Goal: Find specific page/section: Find specific page/section

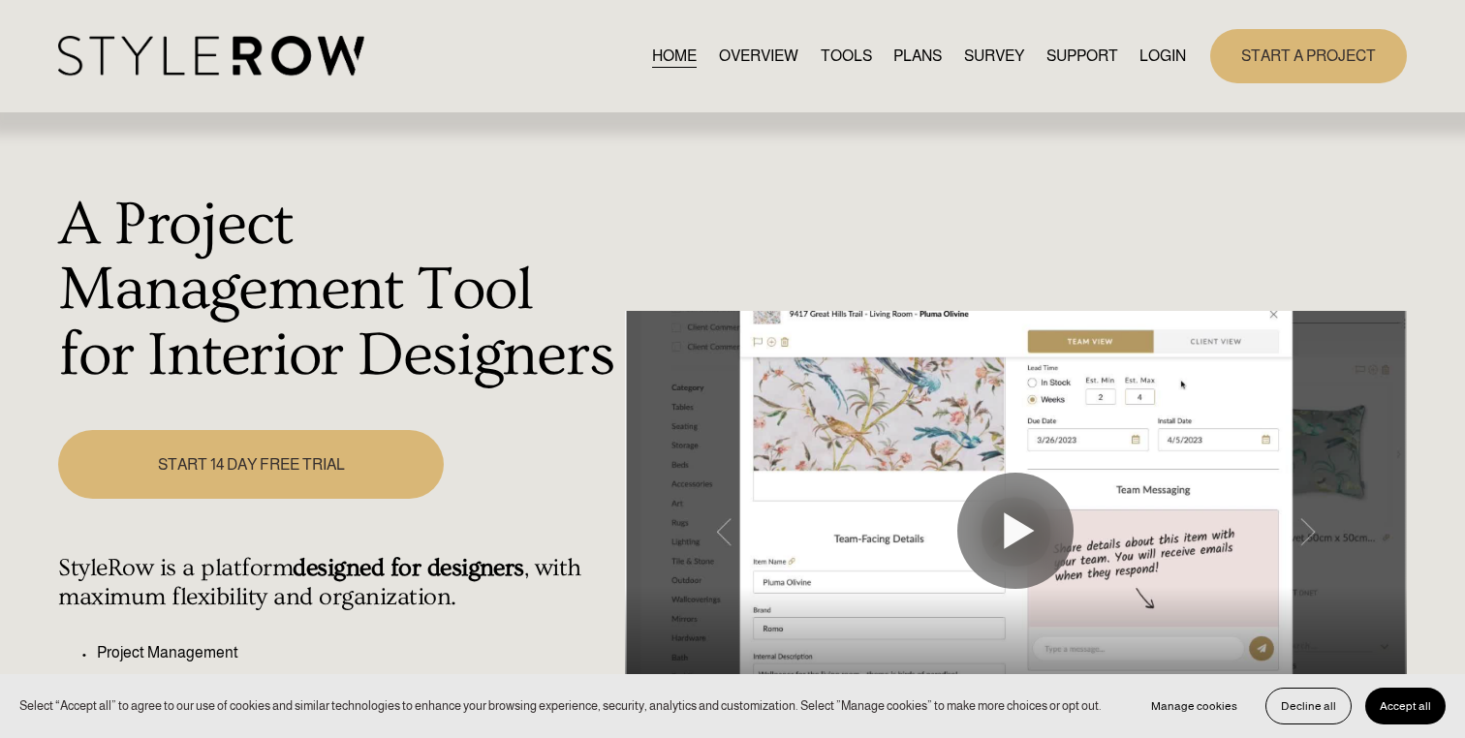
click at [1173, 55] on link "LOGIN" at bounding box center [1162, 56] width 46 height 26
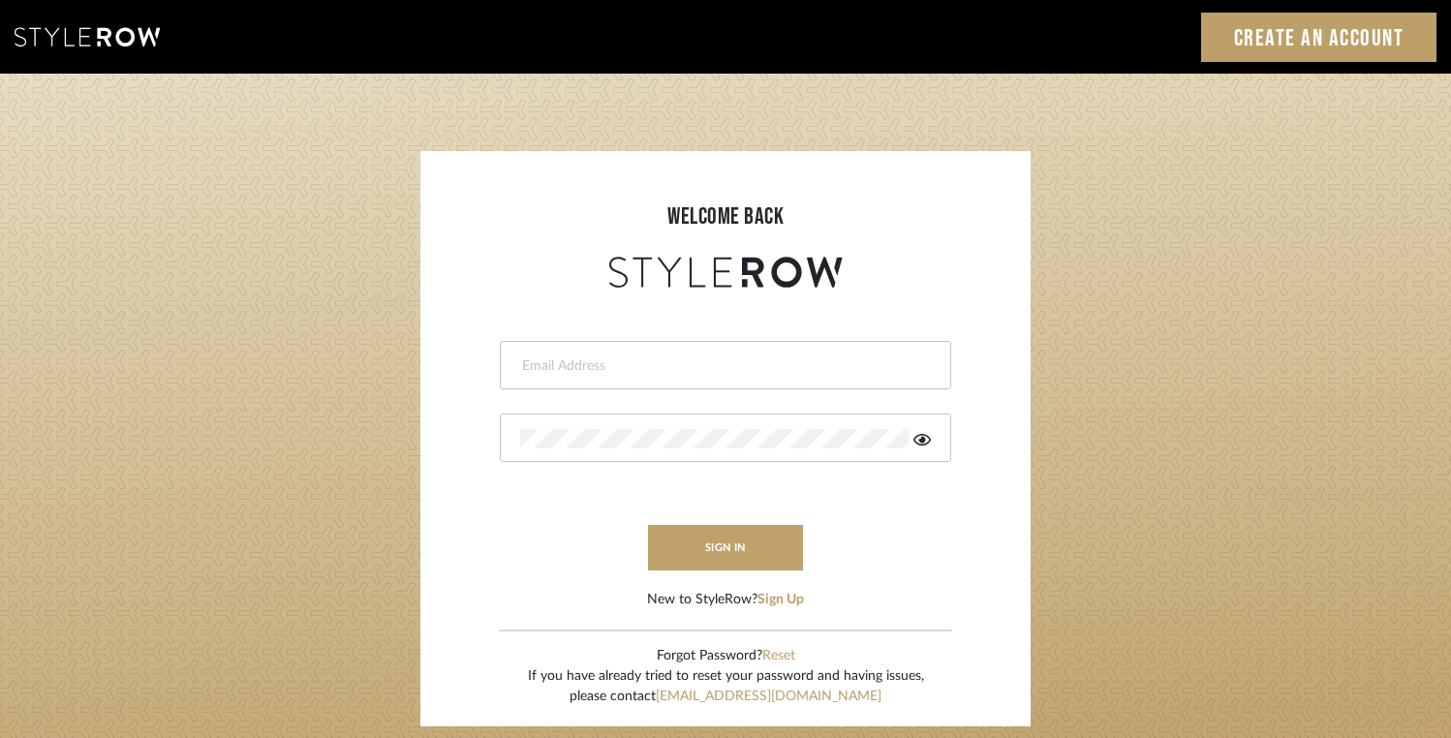
click at [726, 363] on input "email" at bounding box center [723, 365] width 406 height 19
type input "dawsoncolleen@gmail.com"
click at [702, 556] on button "sign in" at bounding box center [725, 548] width 155 height 46
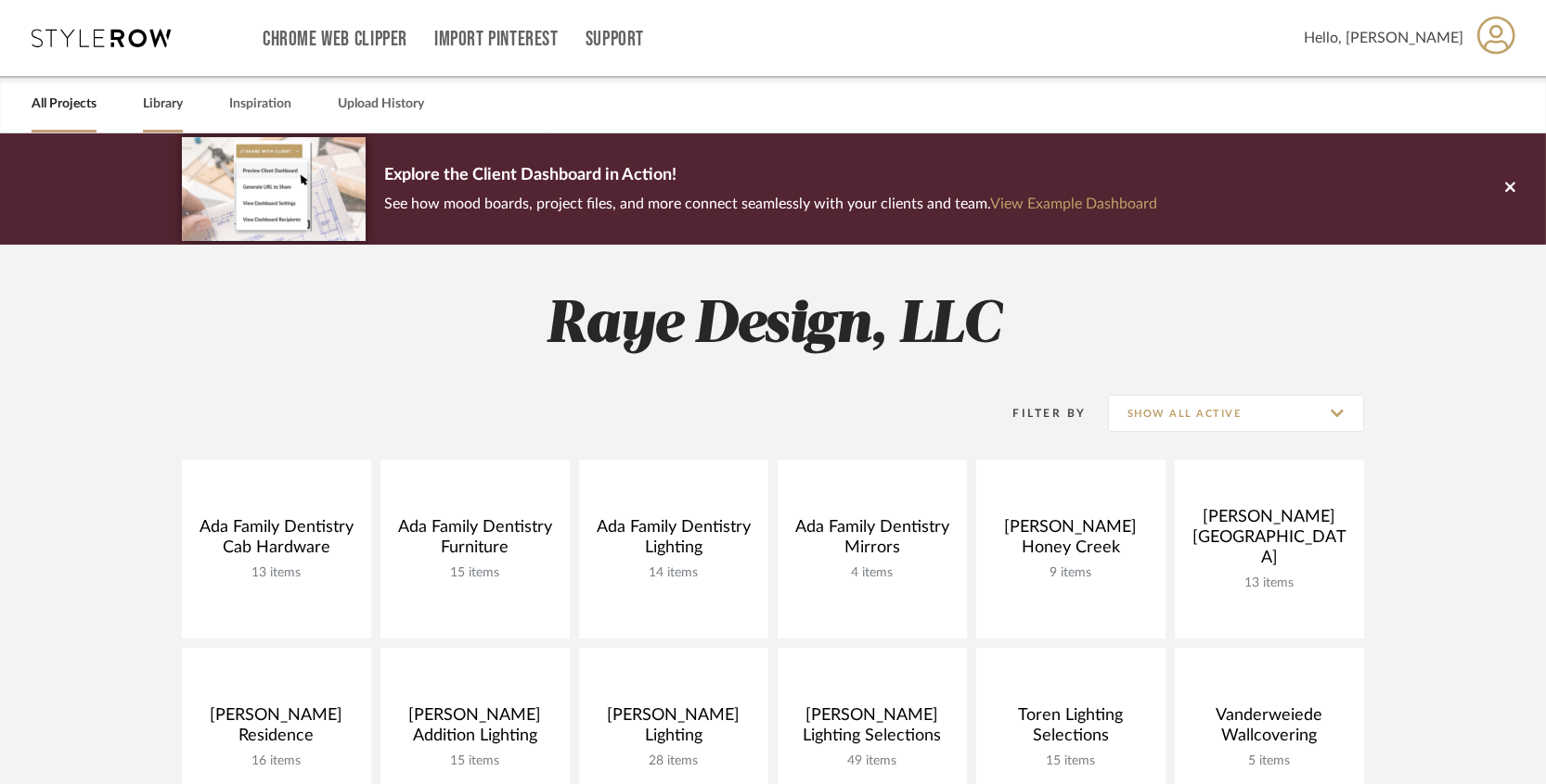
click at [148, 99] on link "Library" at bounding box center [163, 104] width 40 height 25
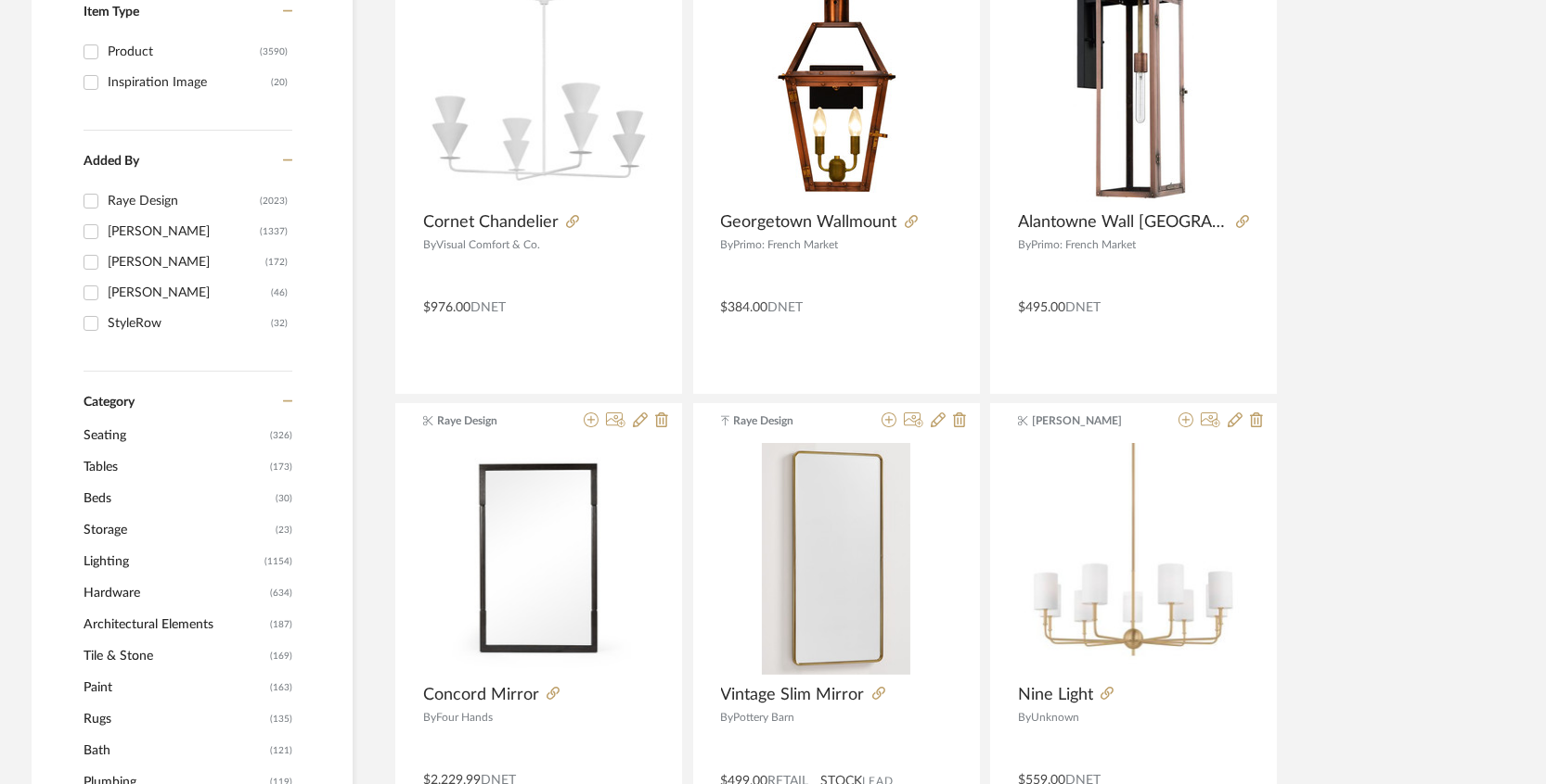
scroll to position [431, 0]
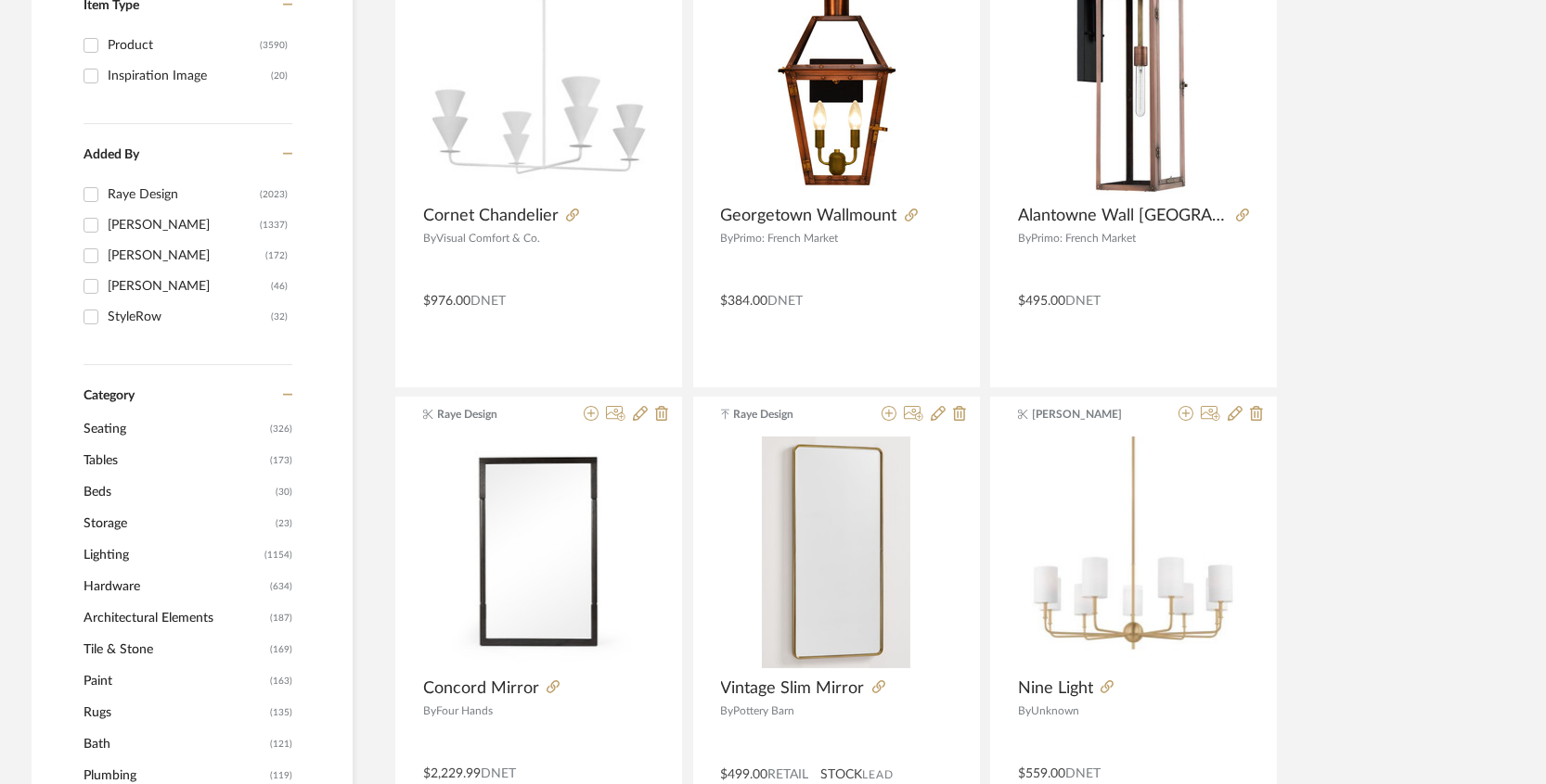
click at [120, 545] on span "Lighting" at bounding box center [171, 555] width 176 height 32
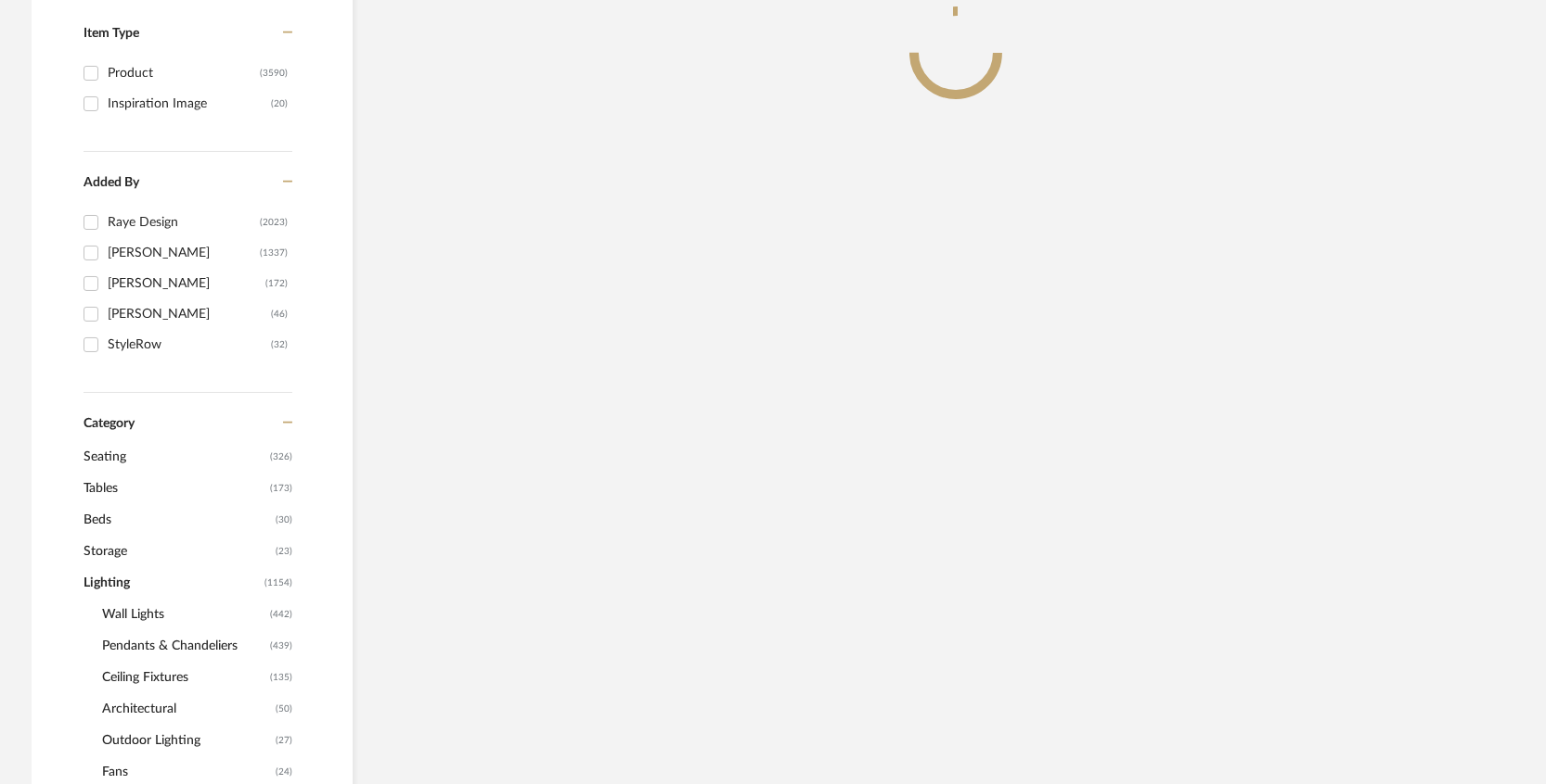
scroll to position [459, 0]
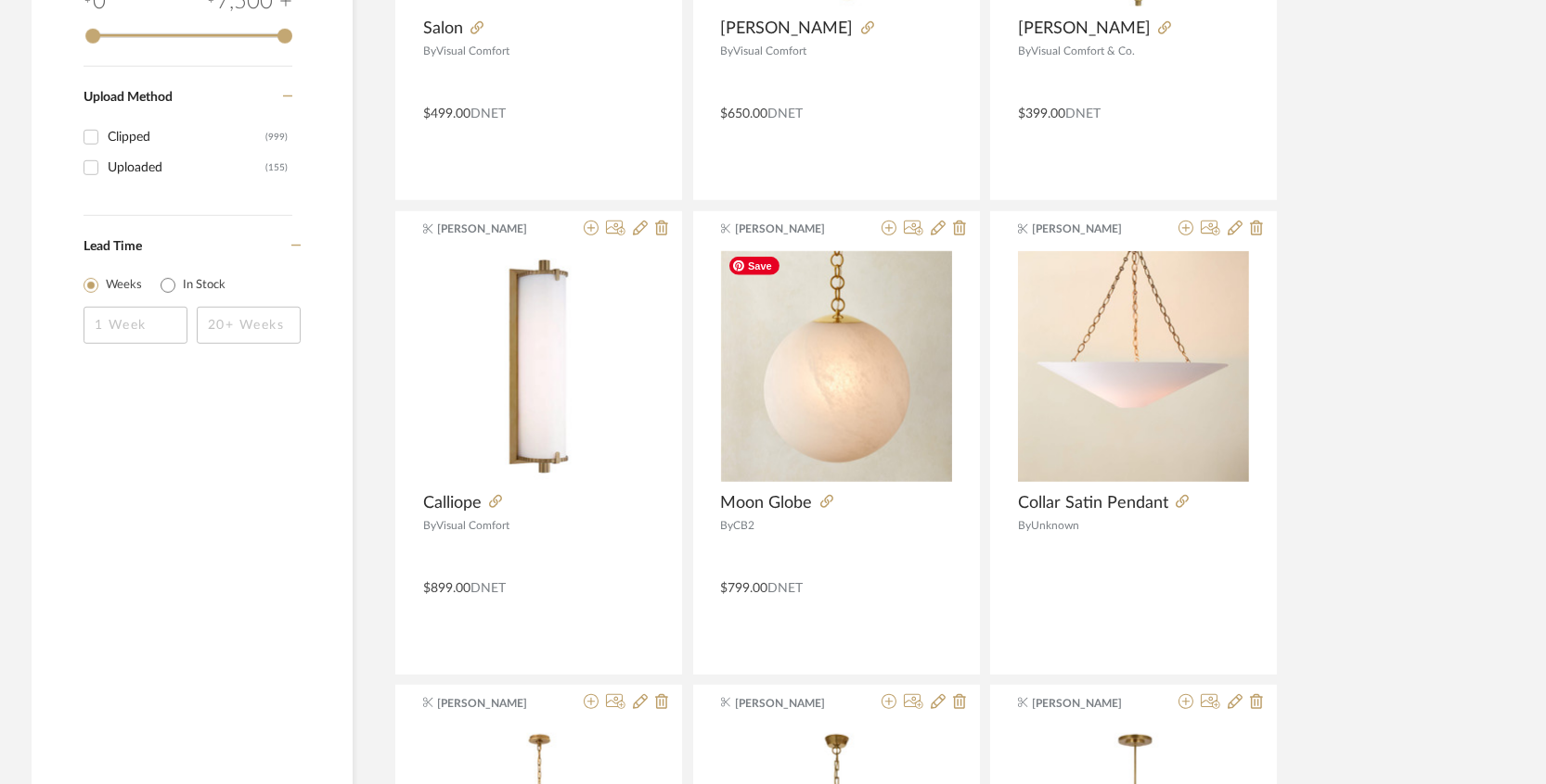
scroll to position [2598, 0]
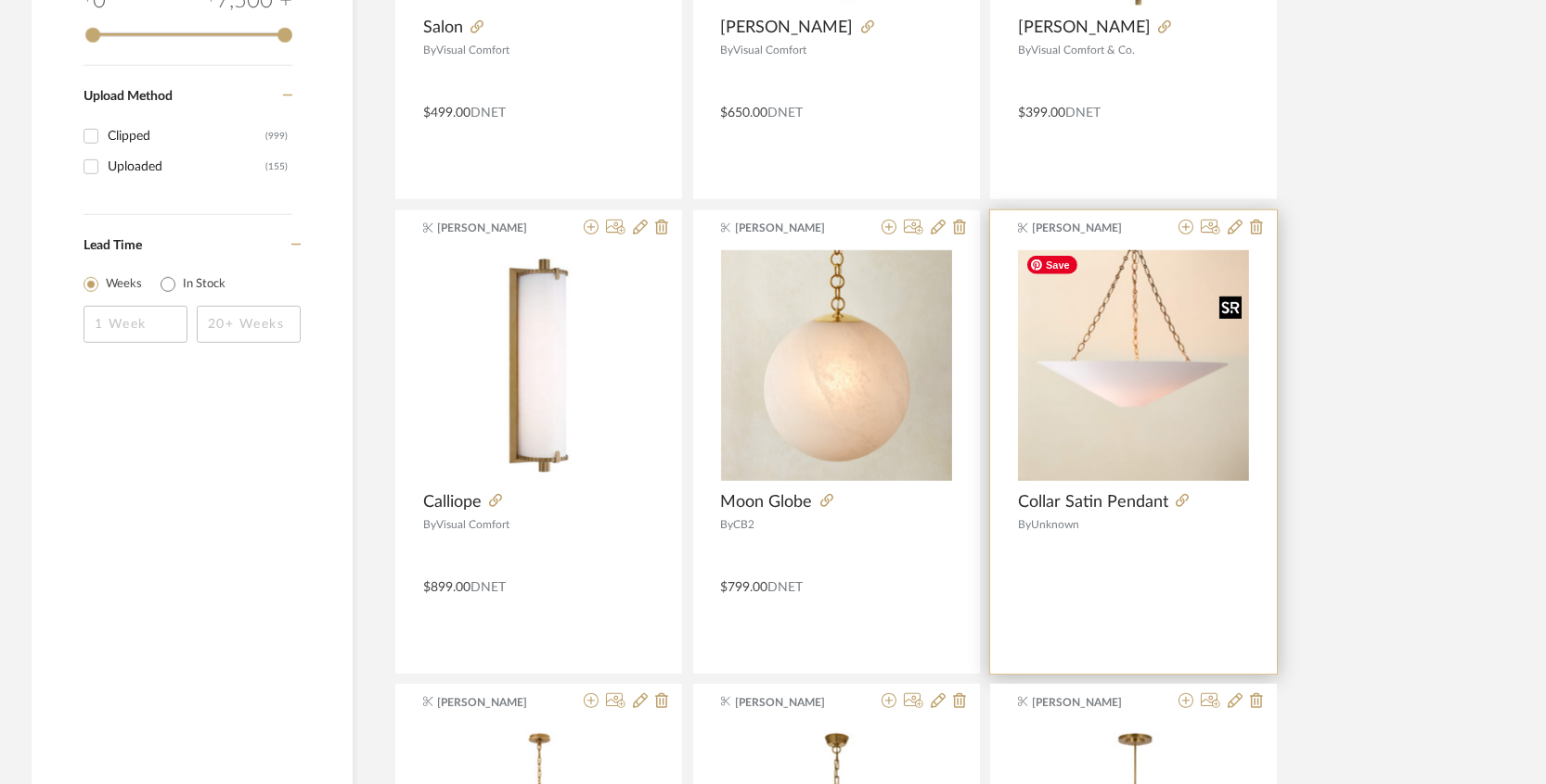
click at [1145, 368] on img "0" at bounding box center [1133, 366] width 231 height 231
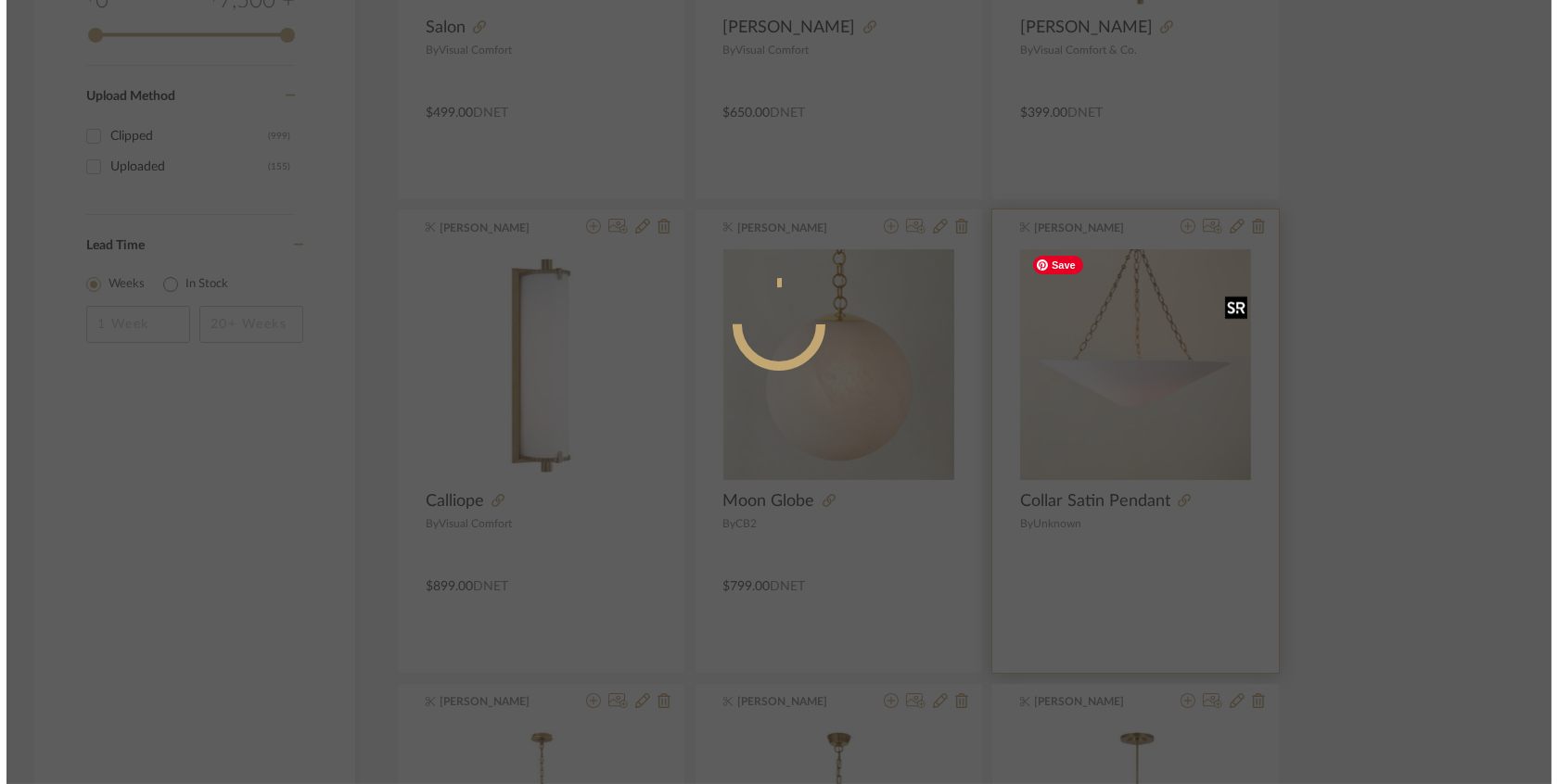
scroll to position [0, 0]
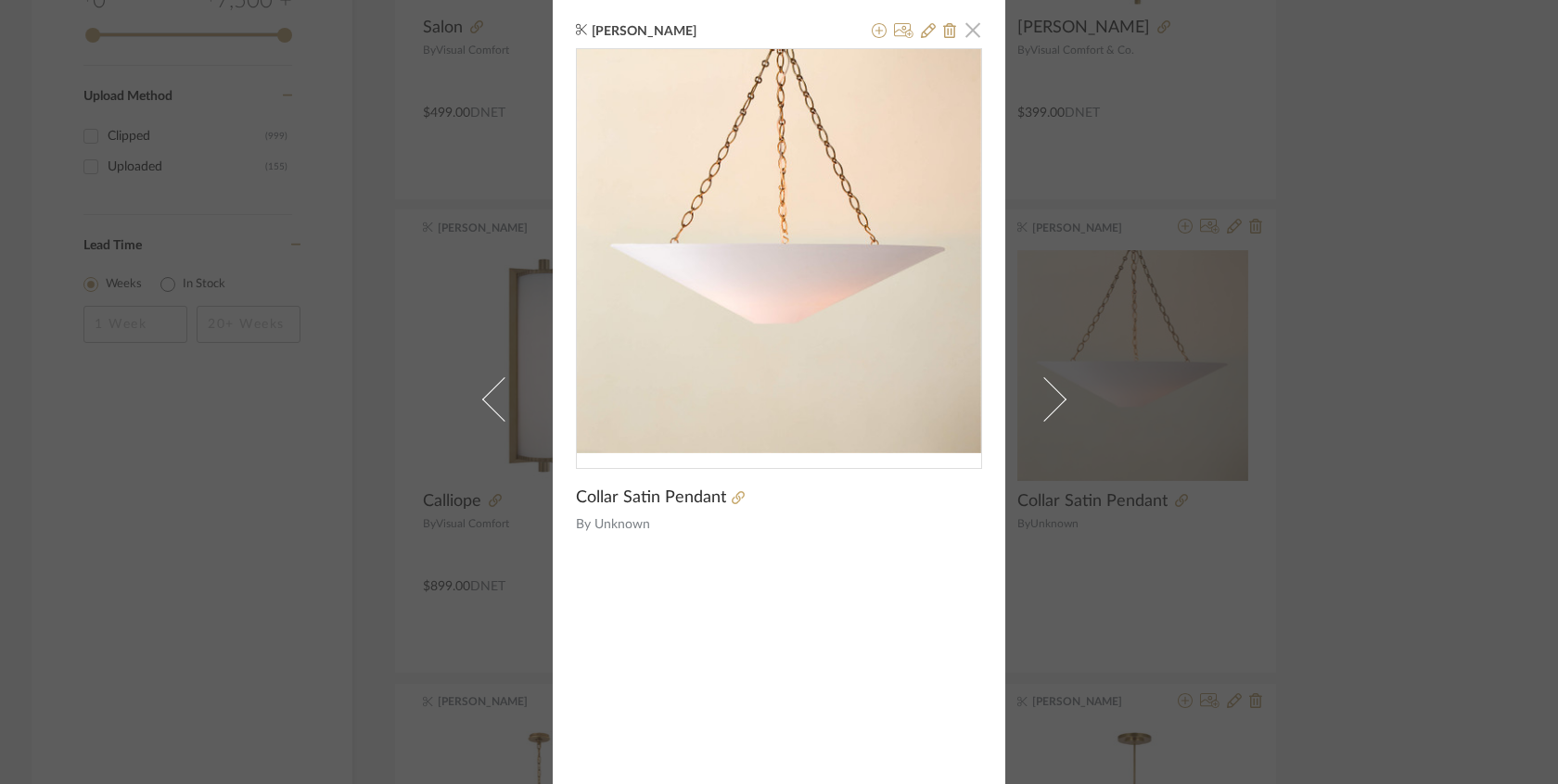
click at [971, 32] on span "button" at bounding box center [973, 30] width 37 height 37
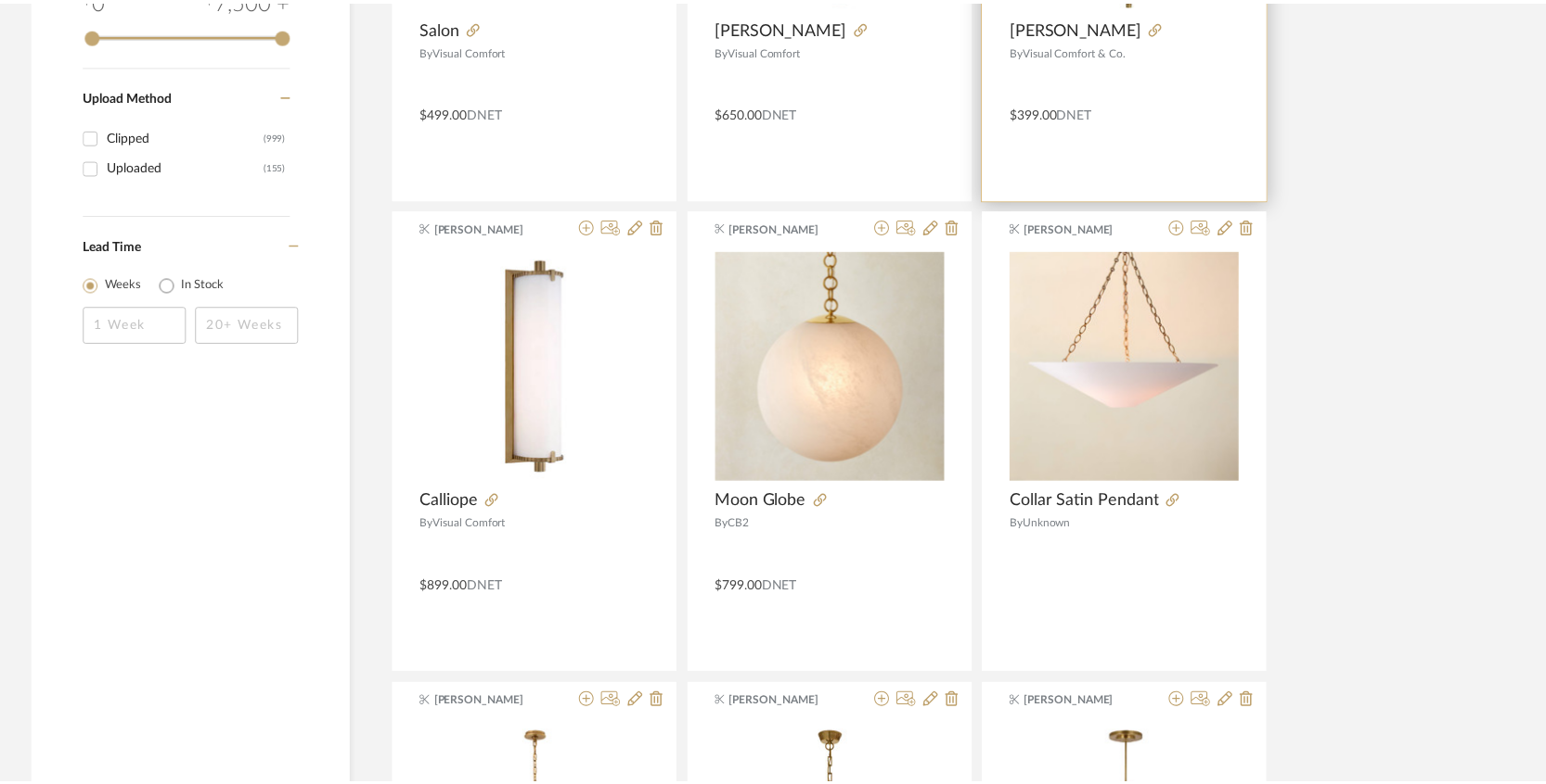
scroll to position [2598, 0]
